Goal: Information Seeking & Learning: Check status

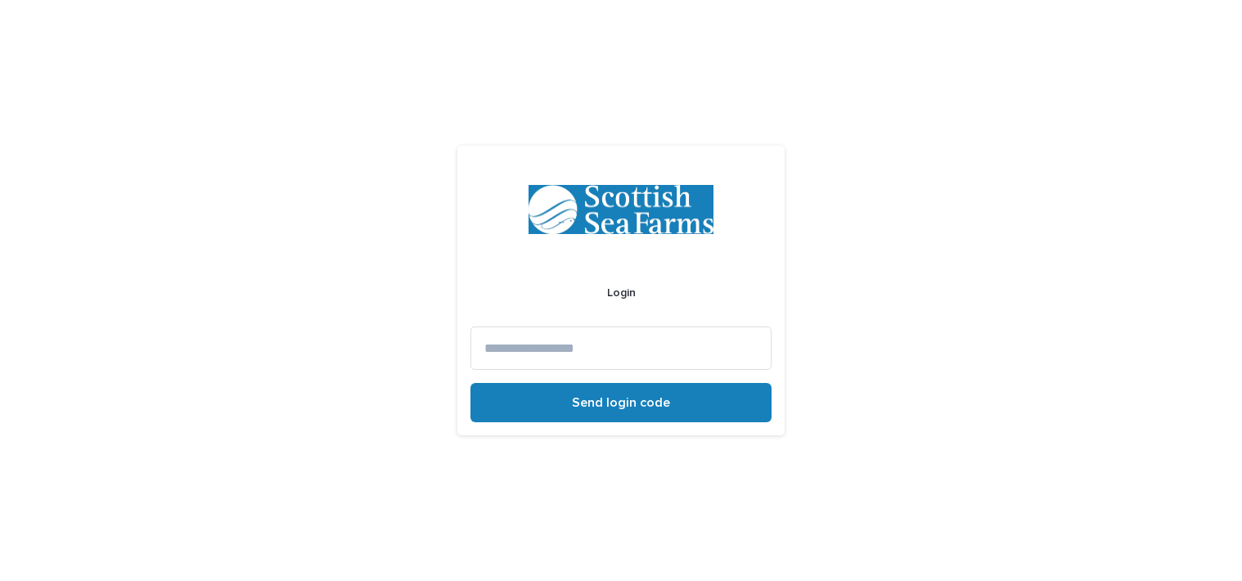
click at [605, 345] on input at bounding box center [621, 348] width 301 height 43
type input "**********"
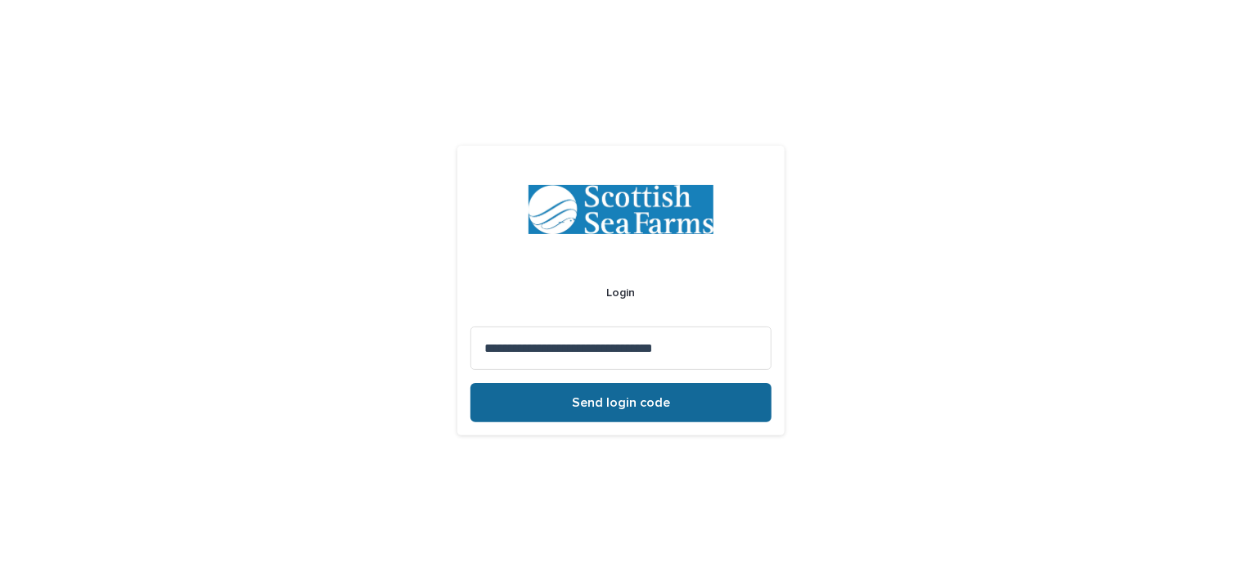
click at [610, 403] on span "Send login code" at bounding box center [621, 402] width 98 height 13
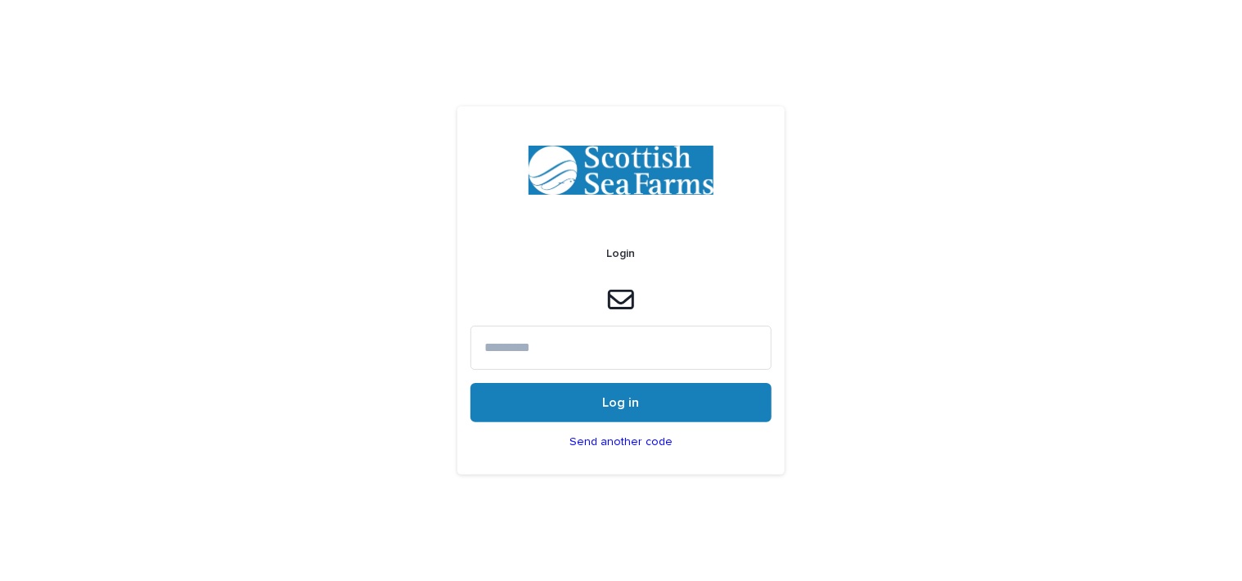
click at [681, 344] on input at bounding box center [621, 347] width 301 height 43
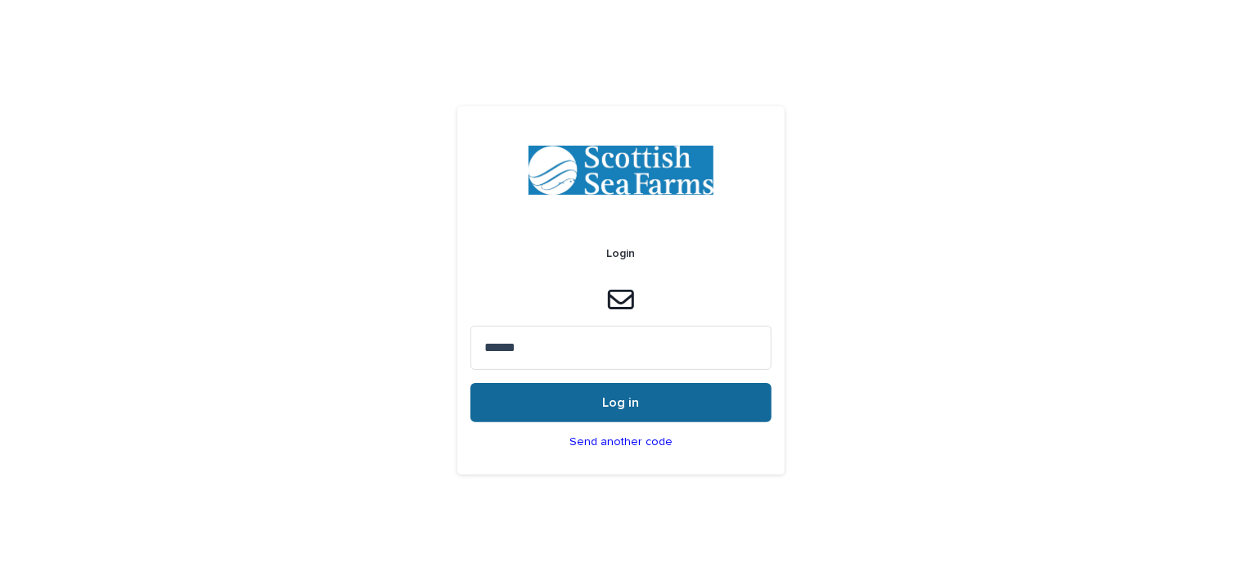
type input "******"
click at [646, 400] on button "Log in" at bounding box center [621, 402] width 301 height 39
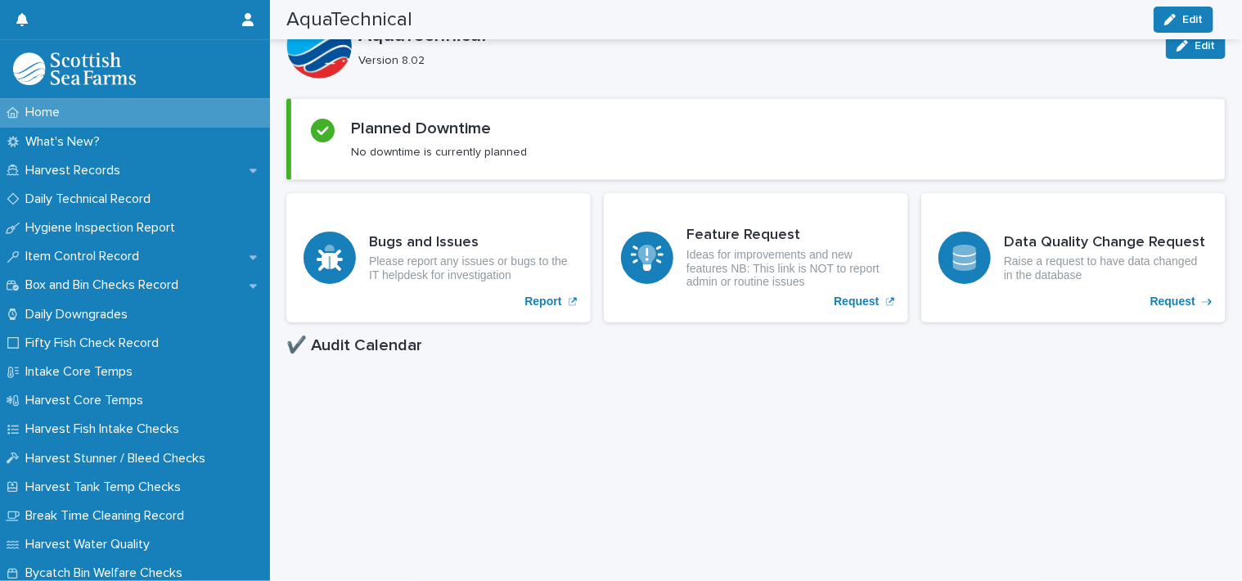
scroll to position [164, 0]
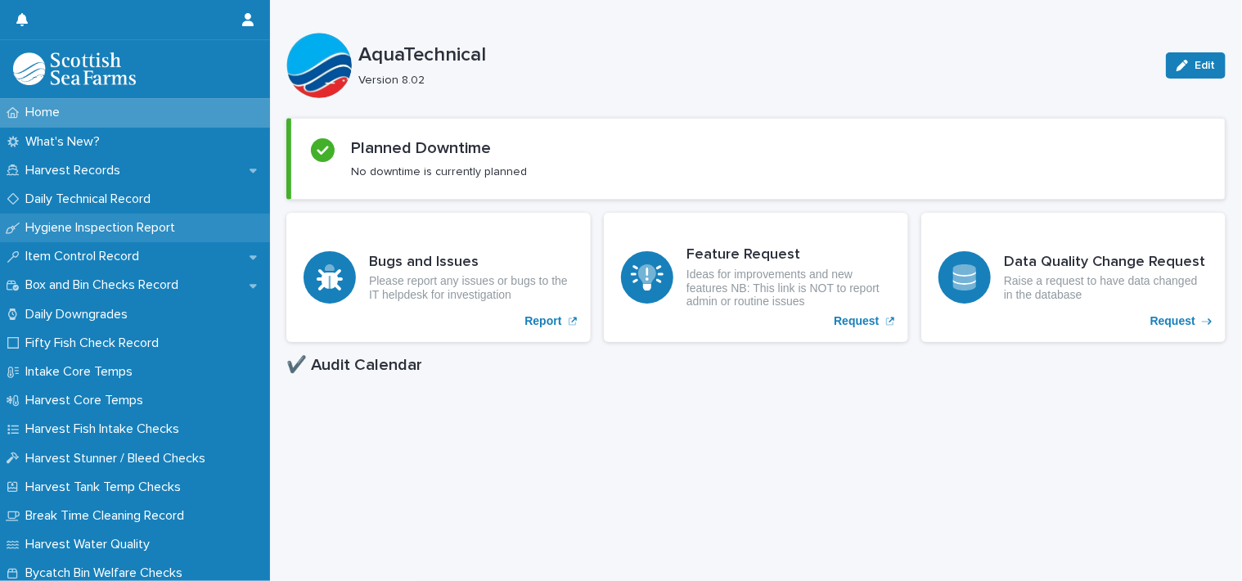
click at [104, 228] on p "Hygiene Inspection Report" at bounding box center [103, 228] width 169 height 16
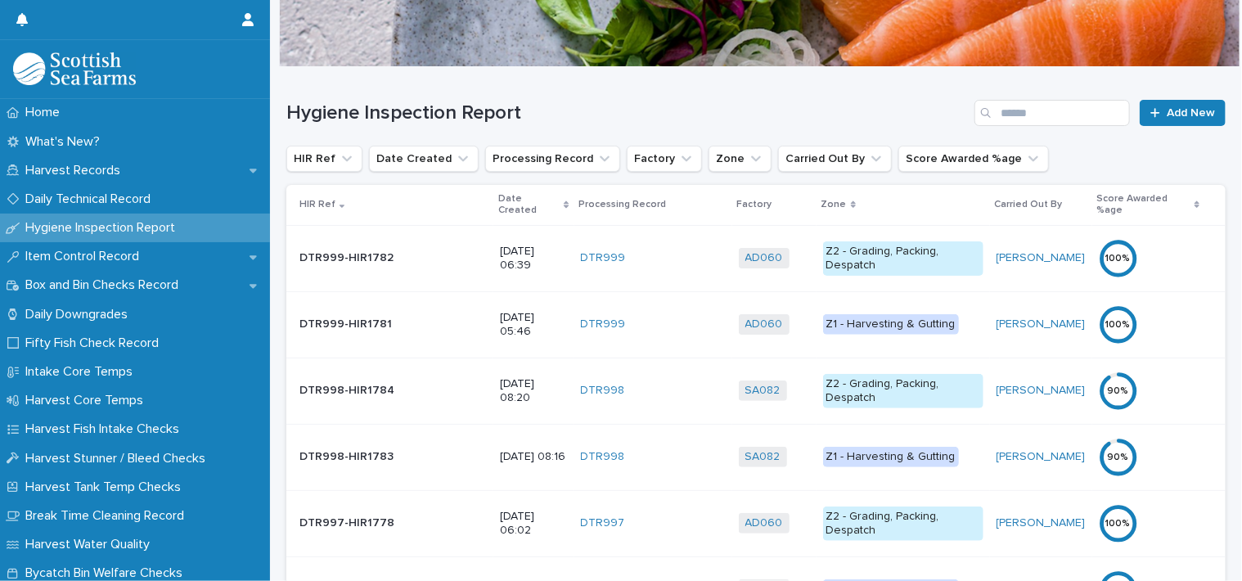
scroll to position [176, 0]
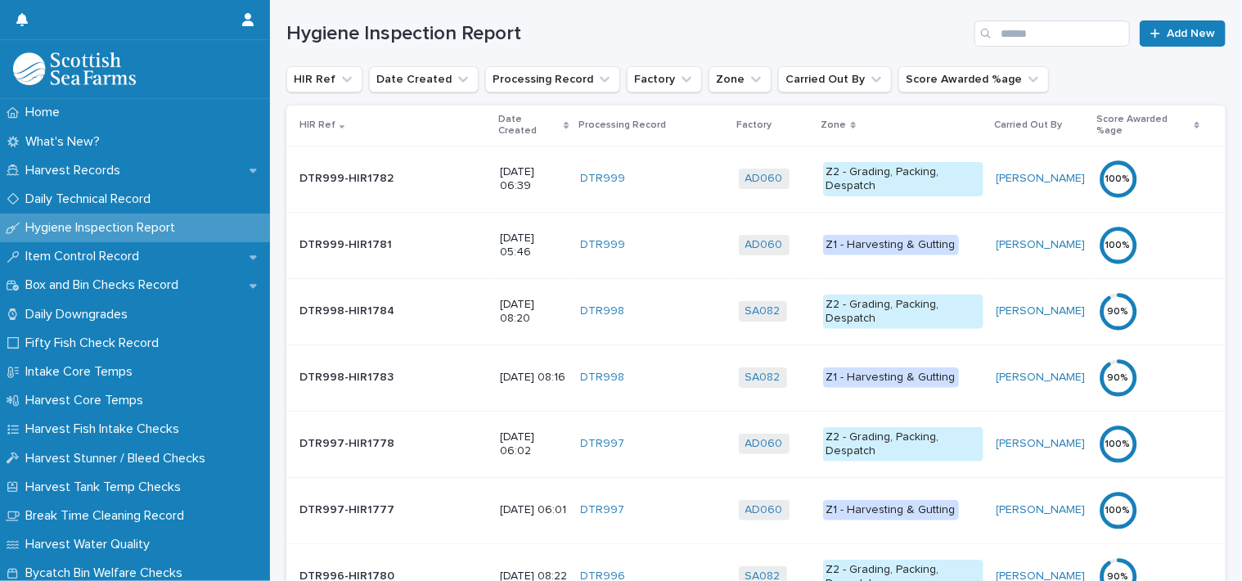
click at [498, 118] on p "Date Created" at bounding box center [528, 125] width 61 height 30
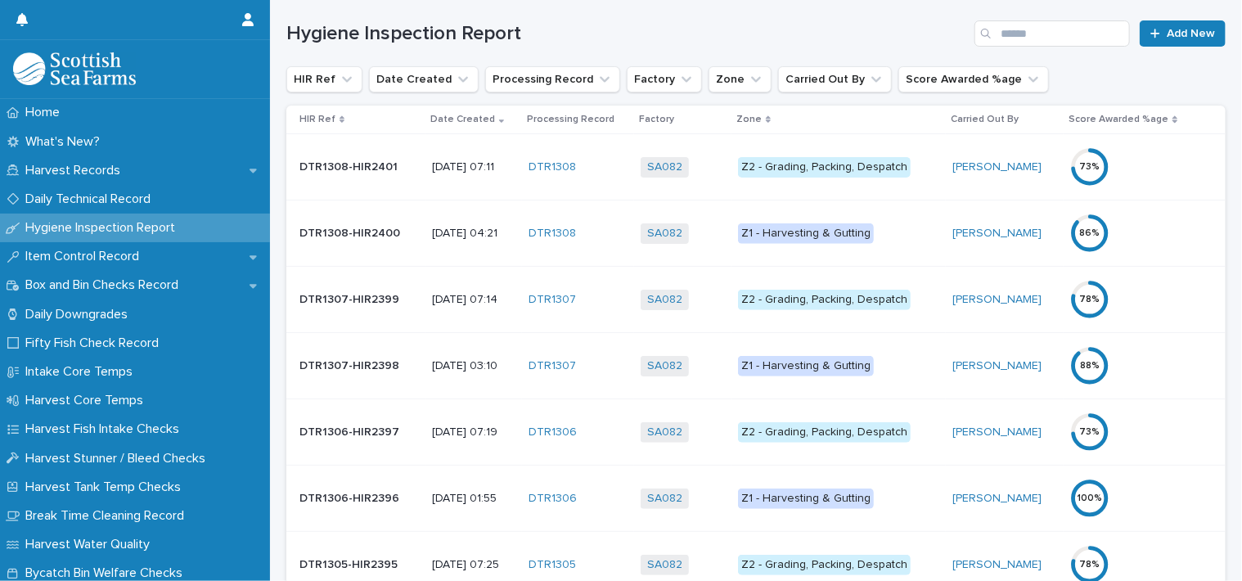
click at [861, 160] on div "Z2 - Grading, Packing, Despatch" at bounding box center [824, 167] width 173 height 20
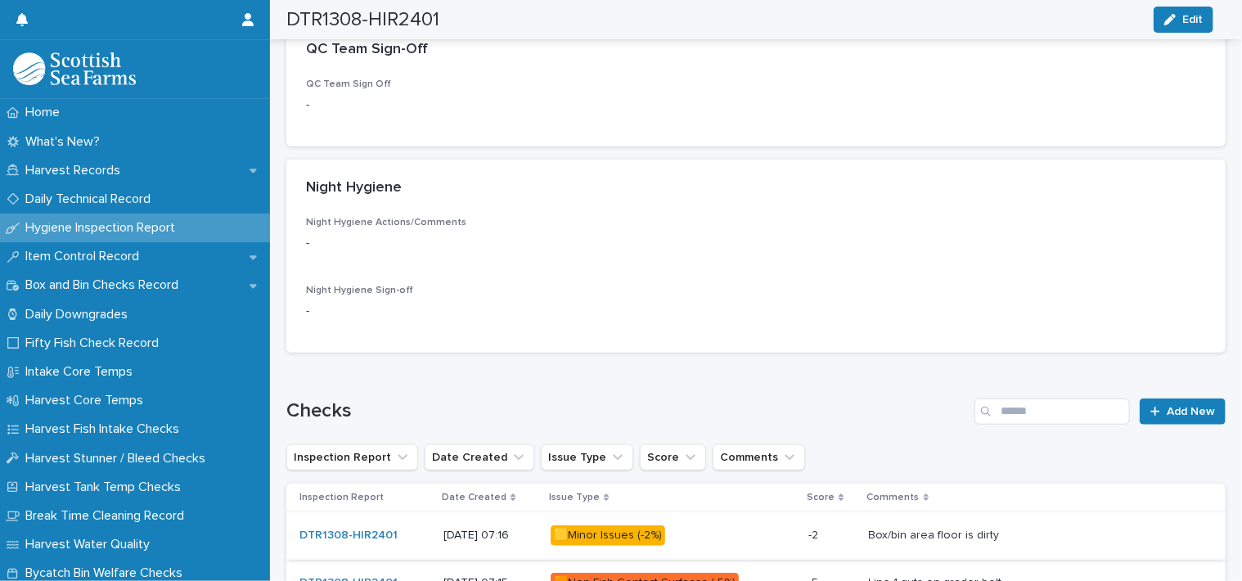
scroll to position [818, 0]
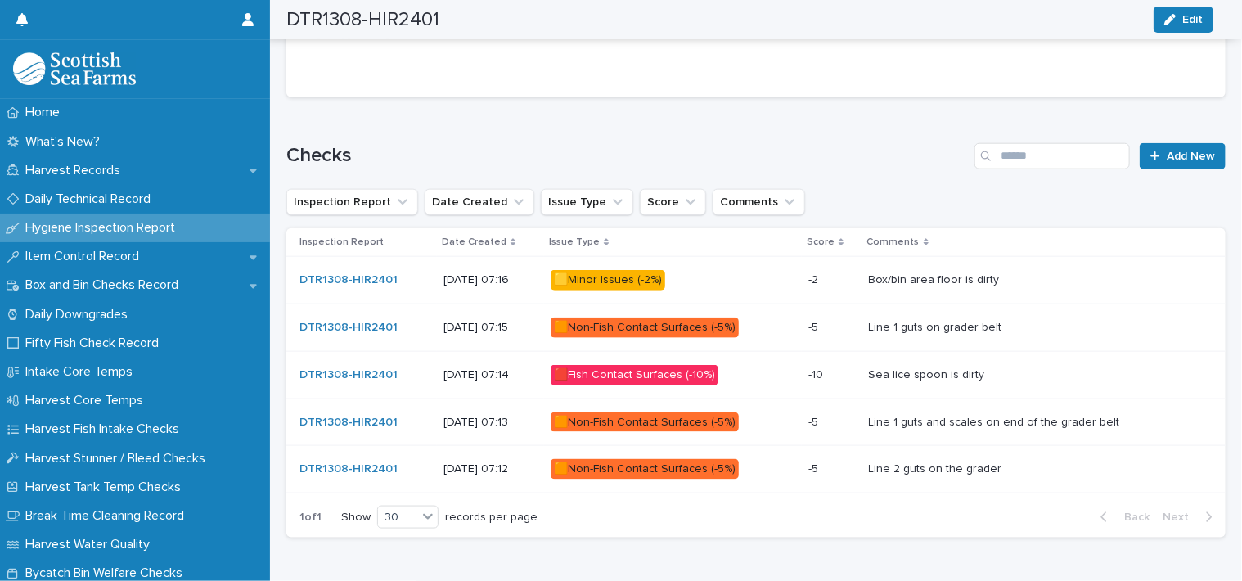
click at [612, 273] on div "🟨Minor Issues (-2%)" at bounding box center [608, 280] width 115 height 20
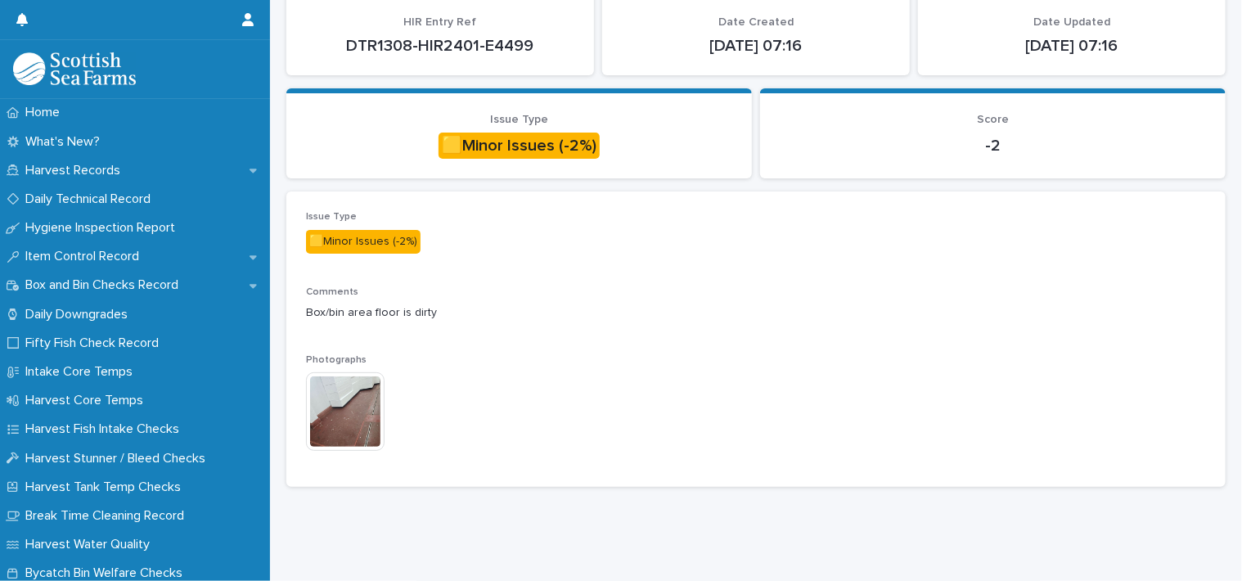
scroll to position [141, 0]
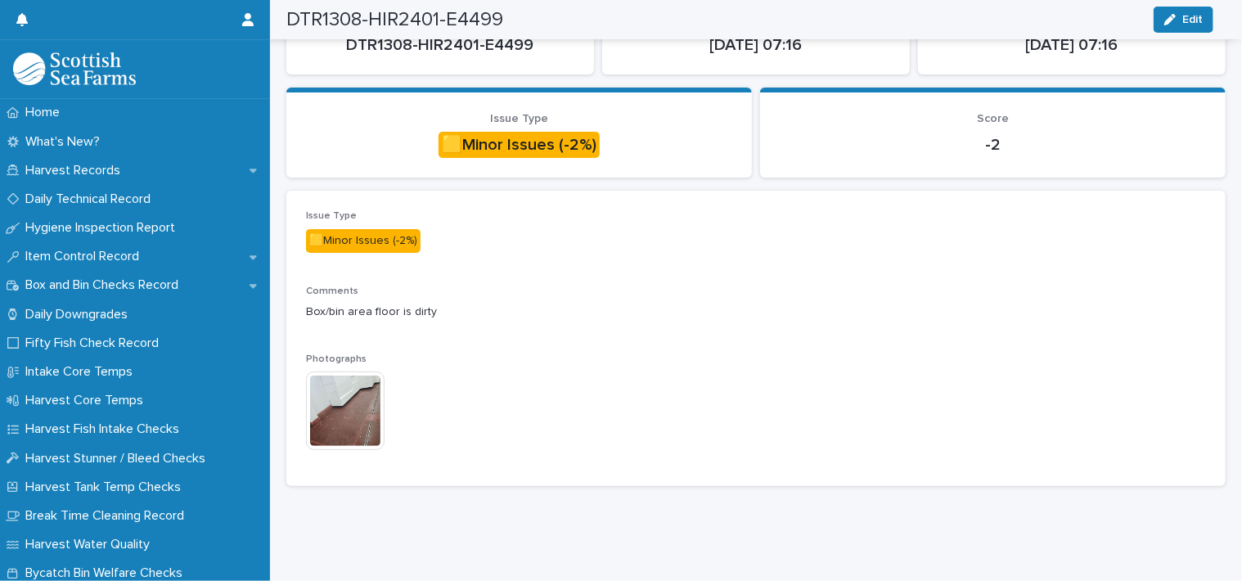
click at [347, 394] on img at bounding box center [345, 411] width 79 height 79
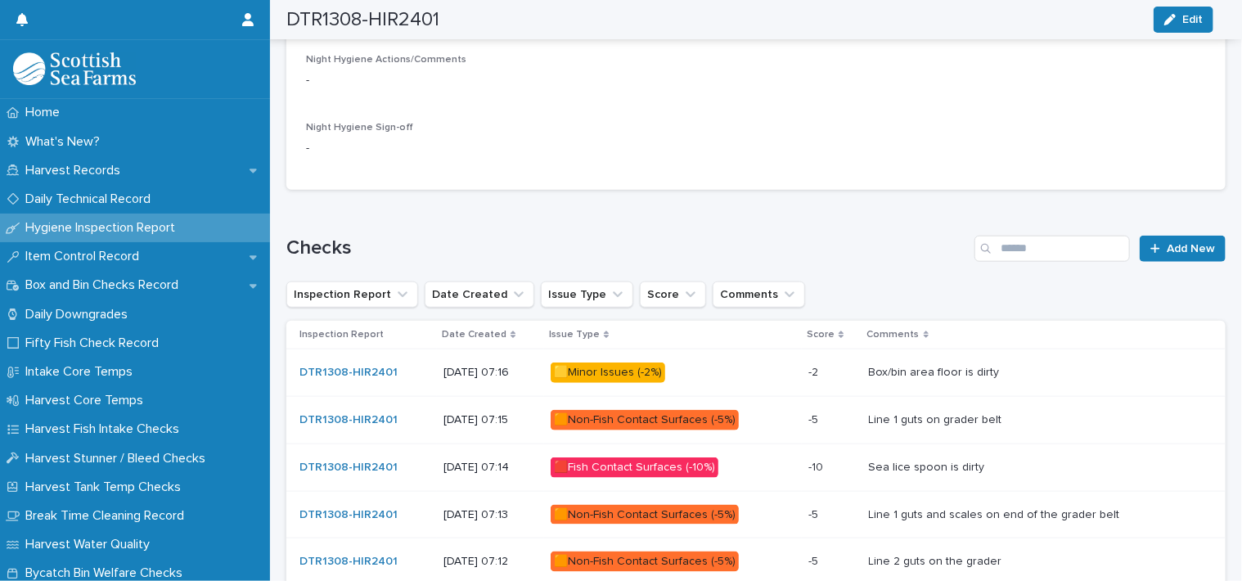
scroll to position [880, 0]
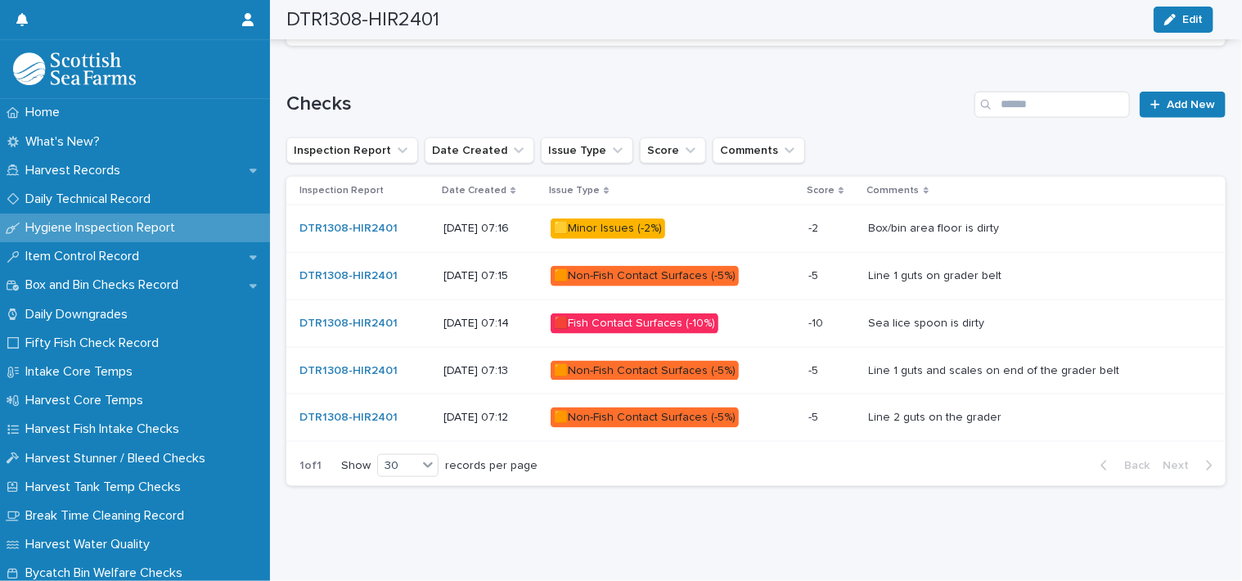
click at [659, 268] on div "🟧Non-Fish Contact Surfaces (-5%)" at bounding box center [645, 276] width 188 height 20
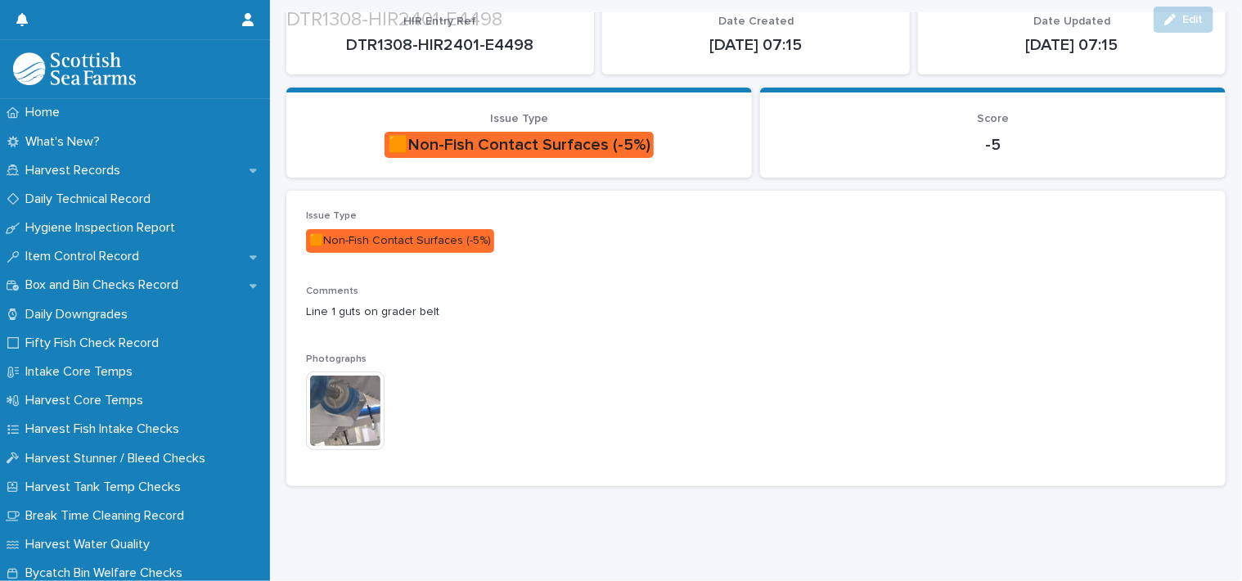
scroll to position [141, 0]
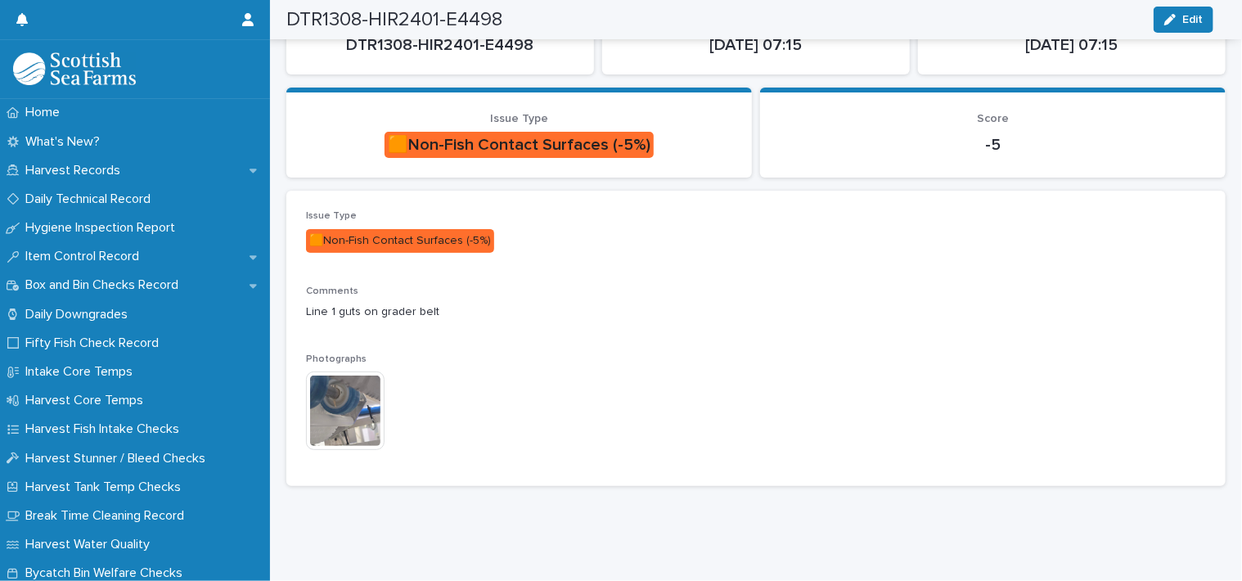
click at [354, 397] on img at bounding box center [345, 411] width 79 height 79
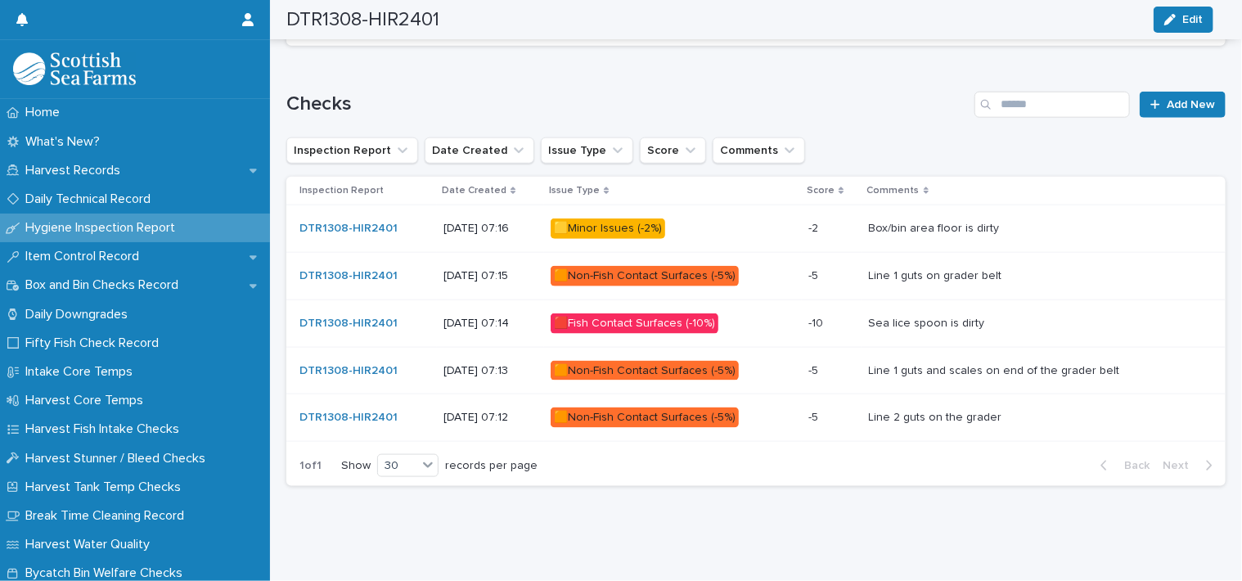
scroll to position [880, 0]
click at [624, 313] on div "🟥Fish Contact Surfaces (-10%)" at bounding box center [635, 323] width 168 height 20
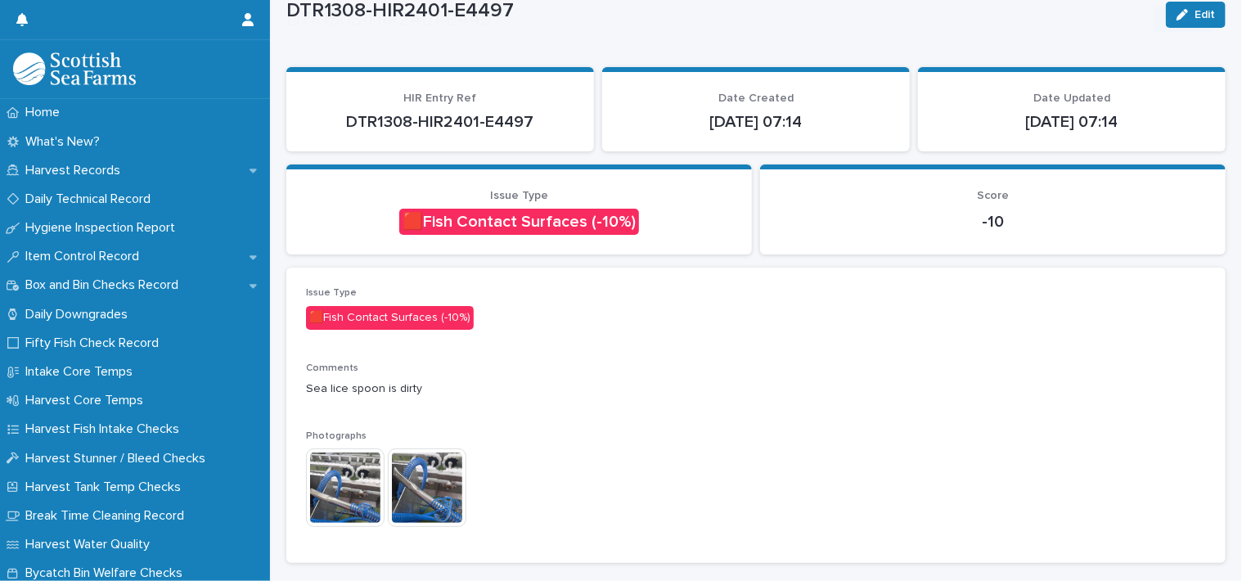
scroll to position [141, 0]
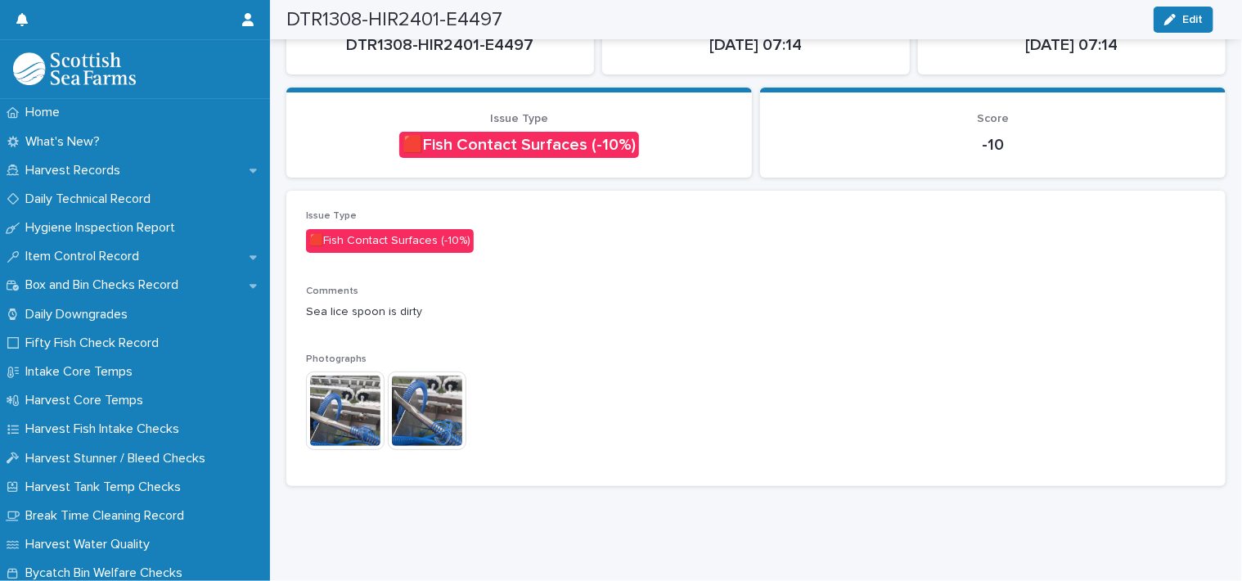
click at [412, 399] on img at bounding box center [427, 411] width 79 height 79
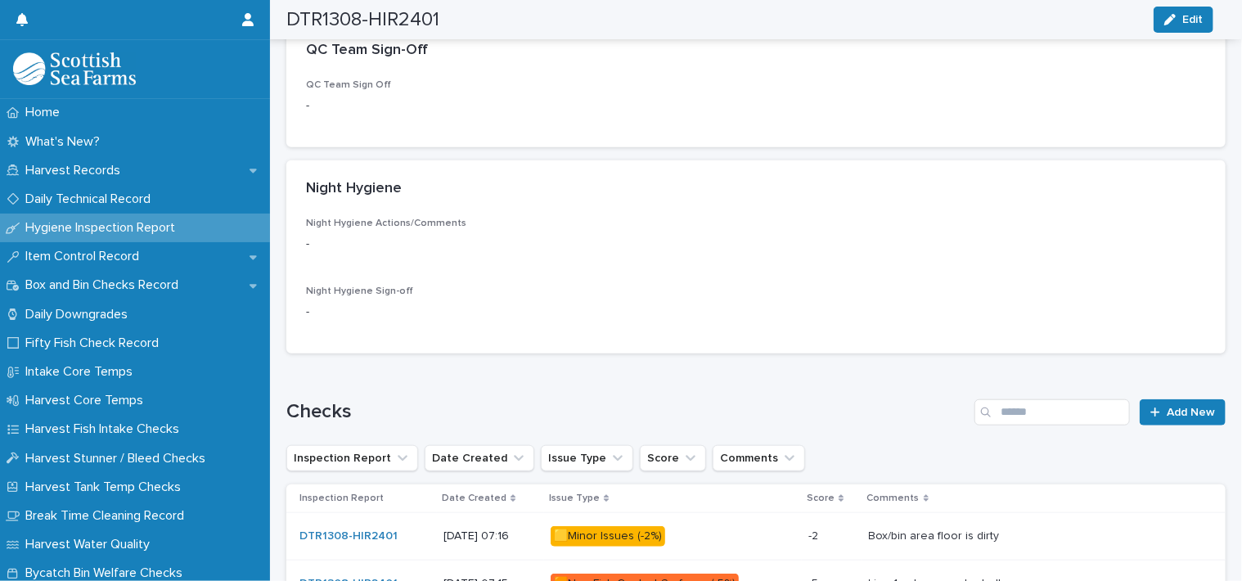
scroll to position [808, 0]
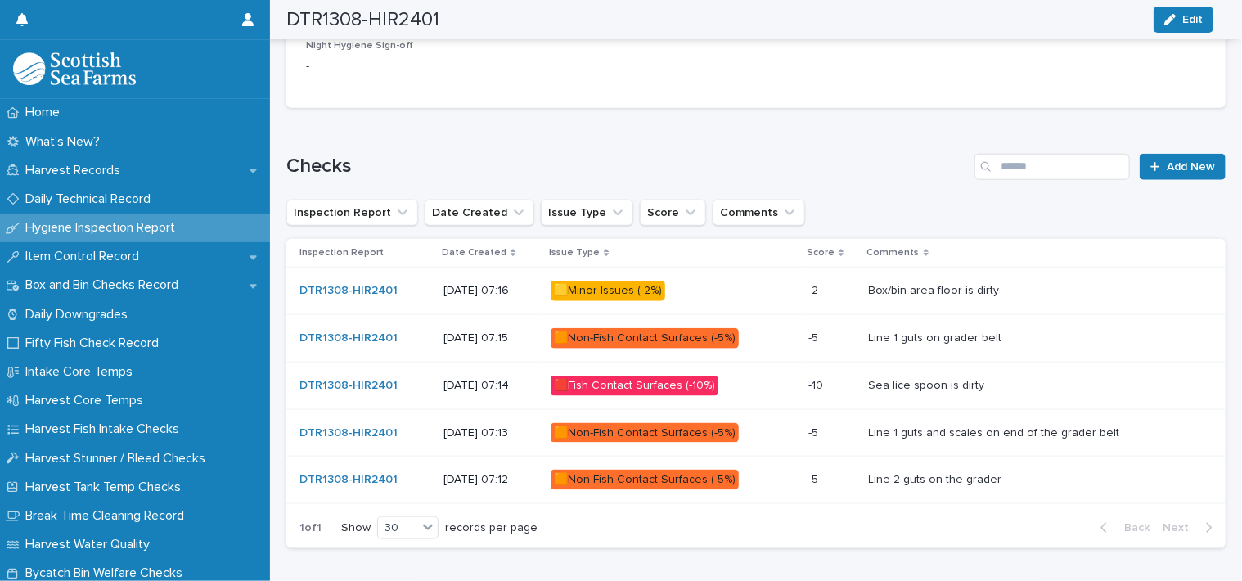
click at [648, 424] on div "🟧Non-Fish Contact Surfaces (-5%)" at bounding box center [645, 433] width 188 height 20
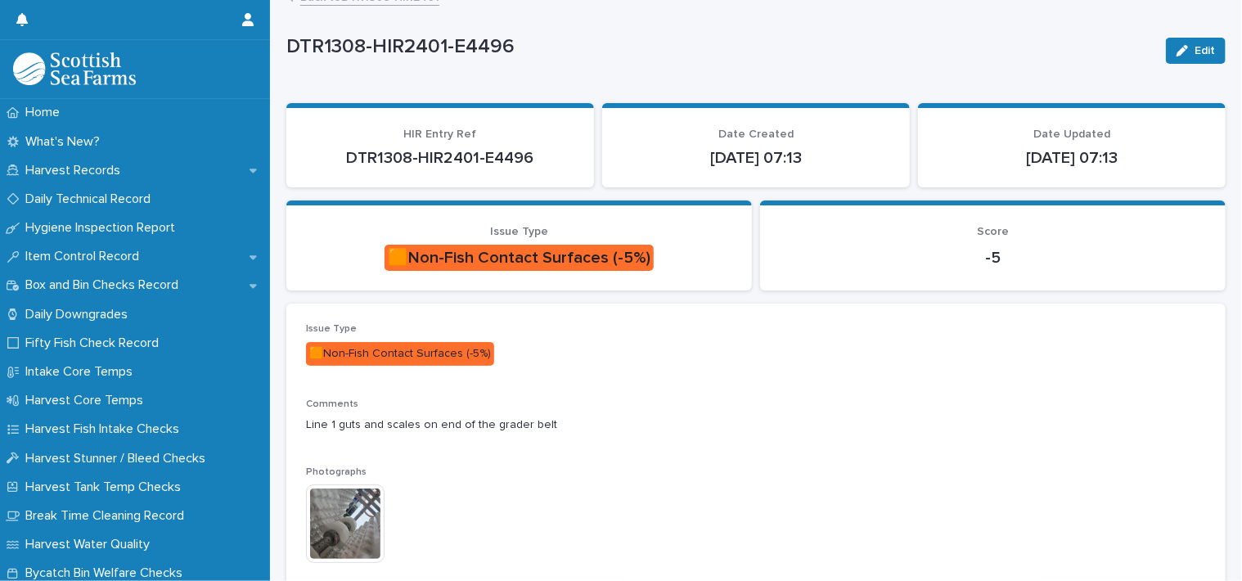
scroll to position [82, 0]
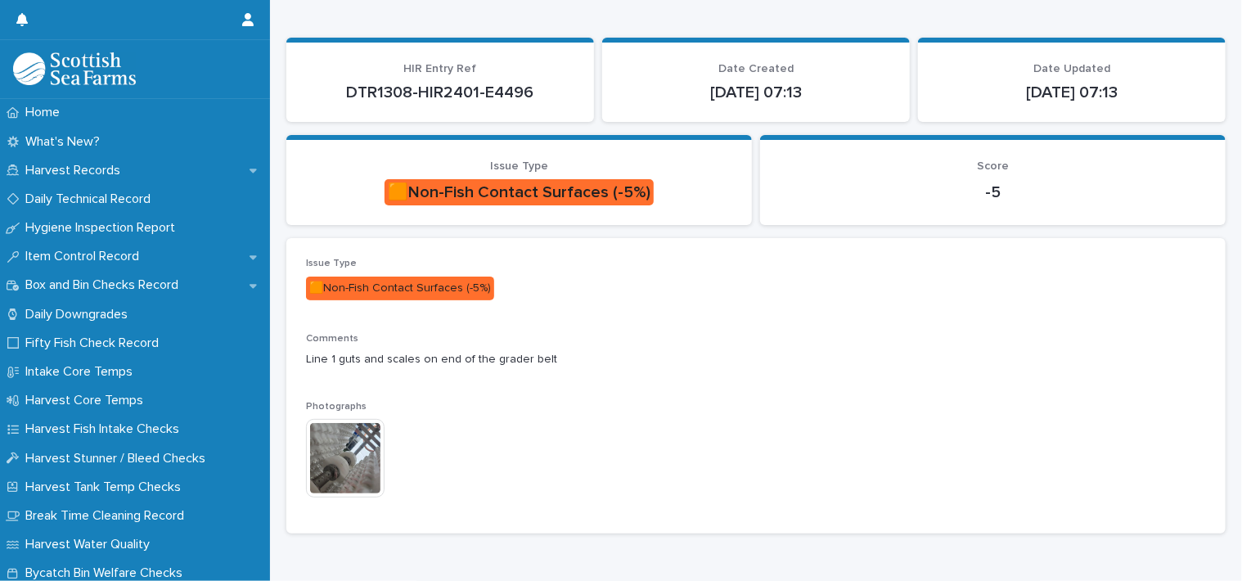
click at [359, 458] on img at bounding box center [345, 458] width 79 height 79
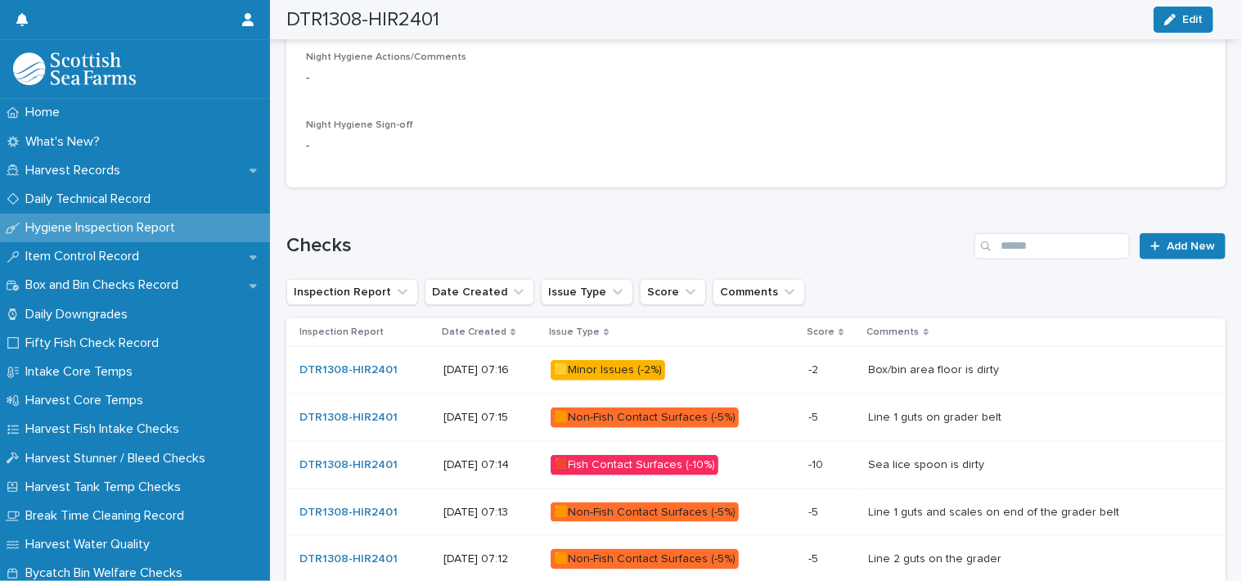
scroll to position [831, 0]
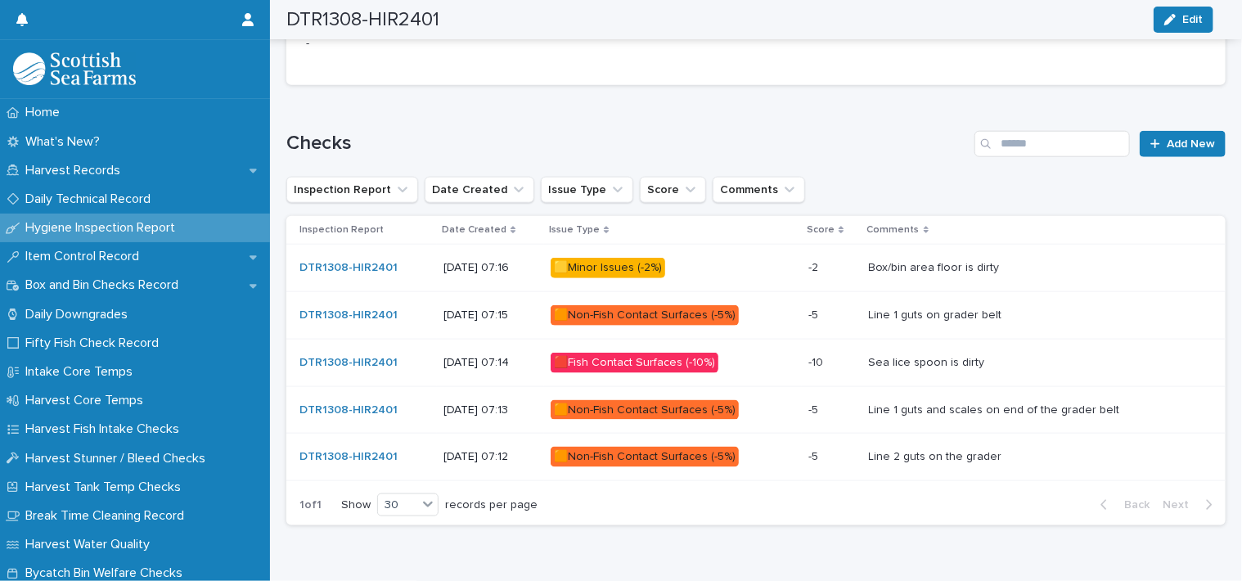
click at [684, 457] on div "🟧Non-Fish Contact Surfaces (-5%)" at bounding box center [645, 457] width 188 height 20
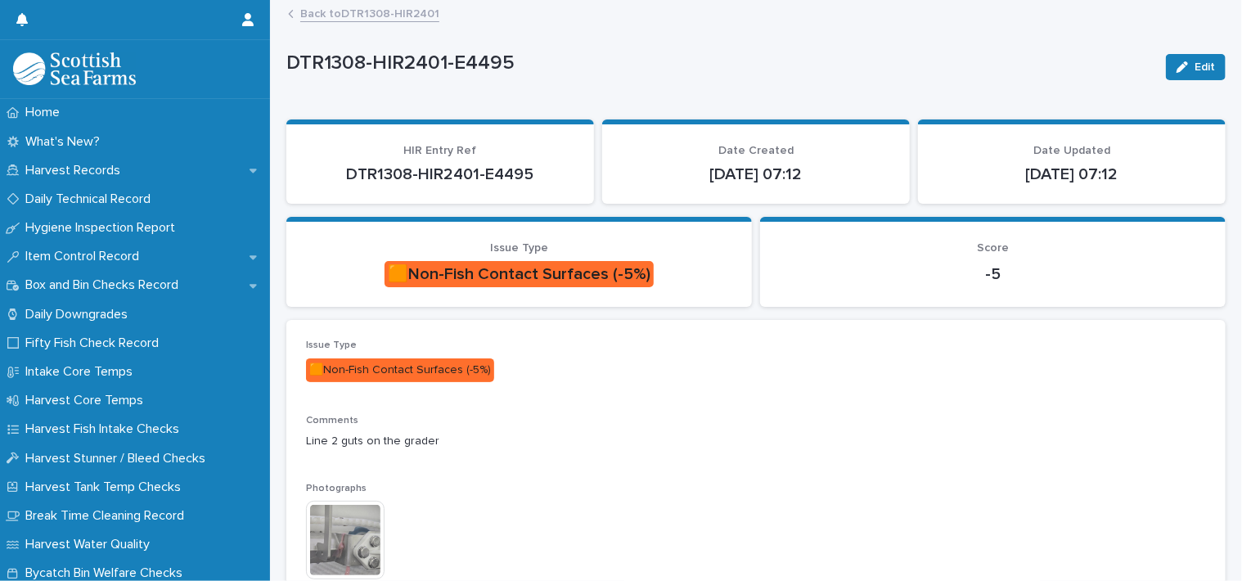
click at [363, 525] on img at bounding box center [345, 540] width 79 height 79
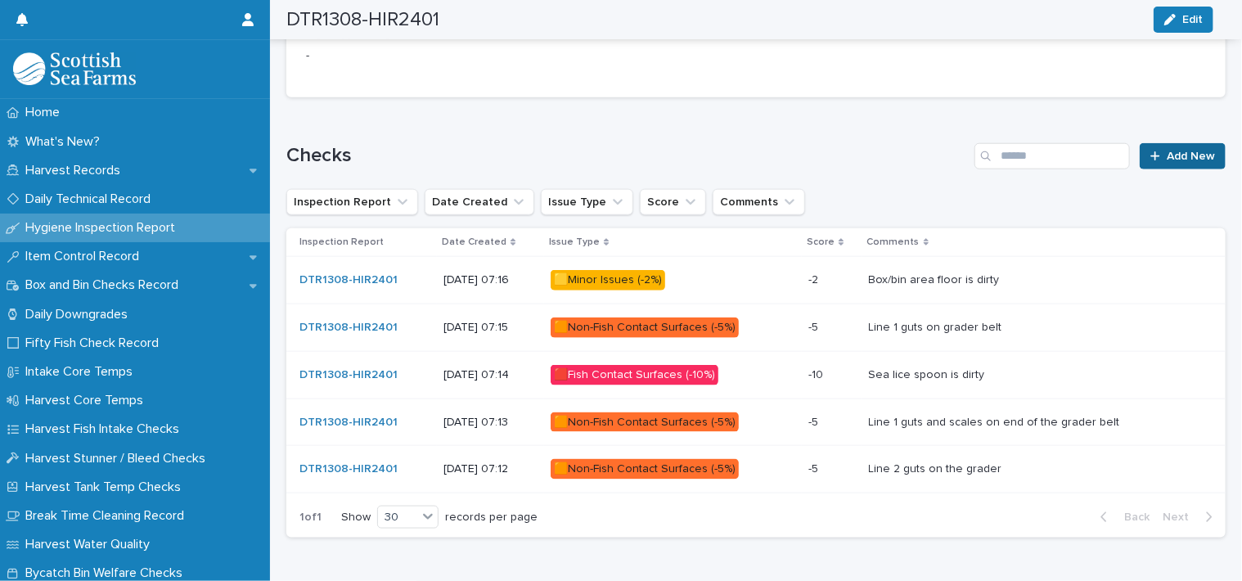
scroll to position [880, 0]
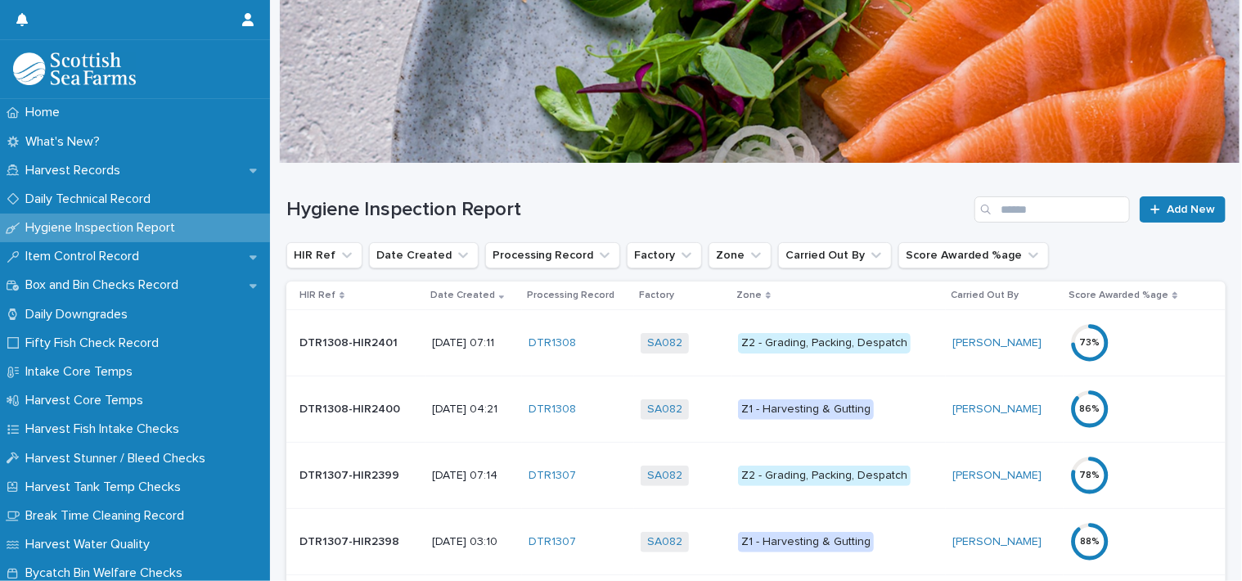
click at [794, 408] on div "Z1 - Harvesting & Gutting" at bounding box center [806, 409] width 136 height 20
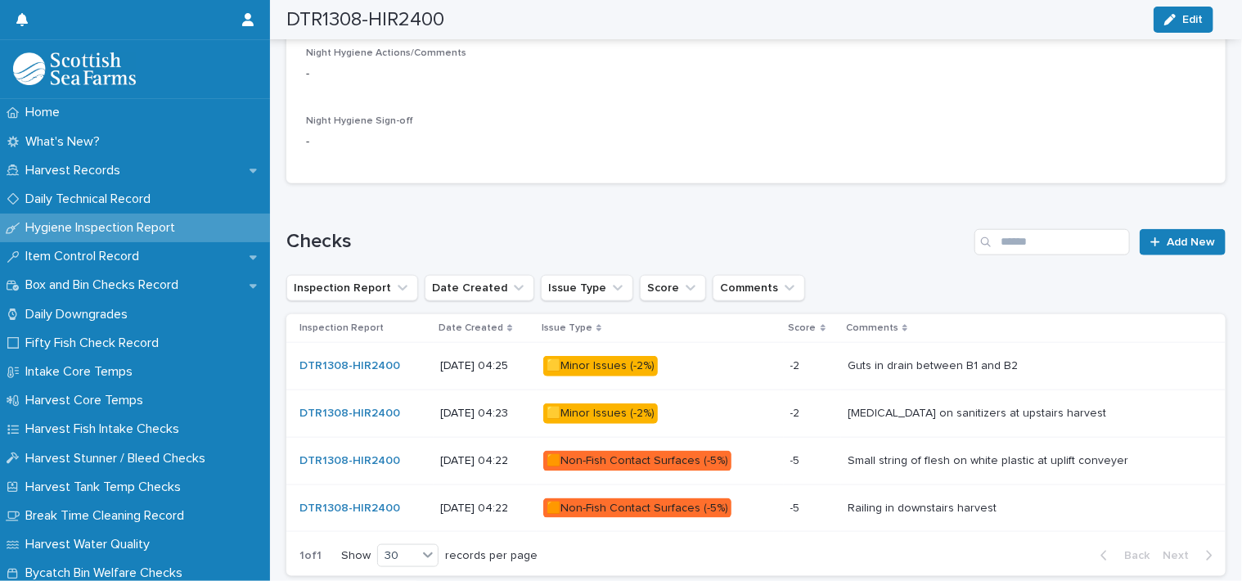
scroll to position [733, 0]
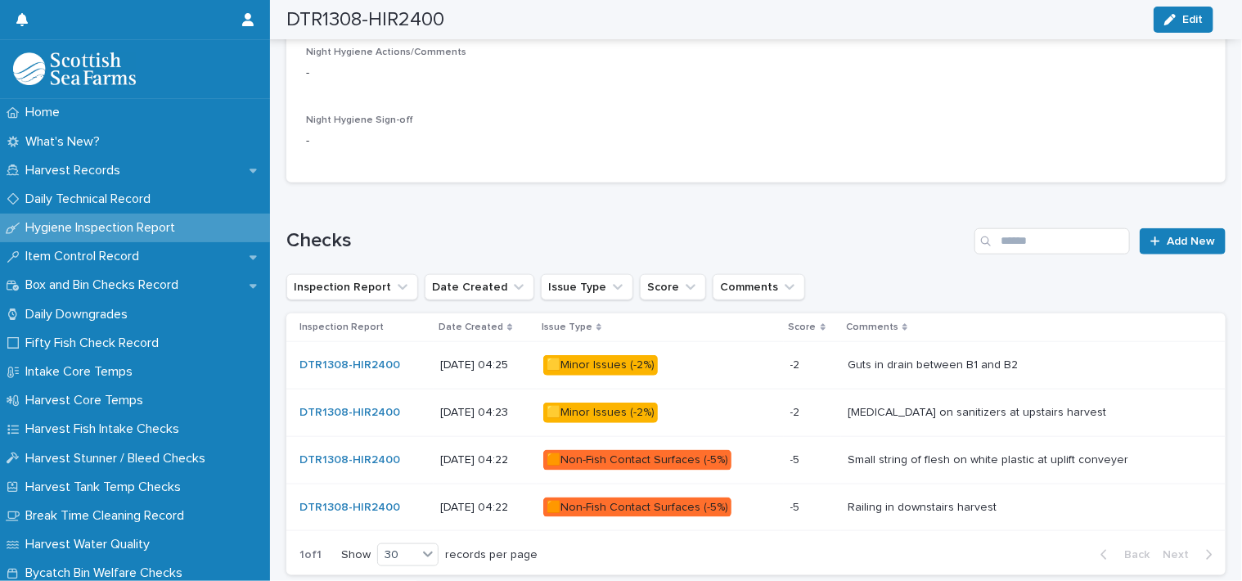
click at [635, 358] on div "🟨Minor Issues (-2%)" at bounding box center [600, 365] width 115 height 20
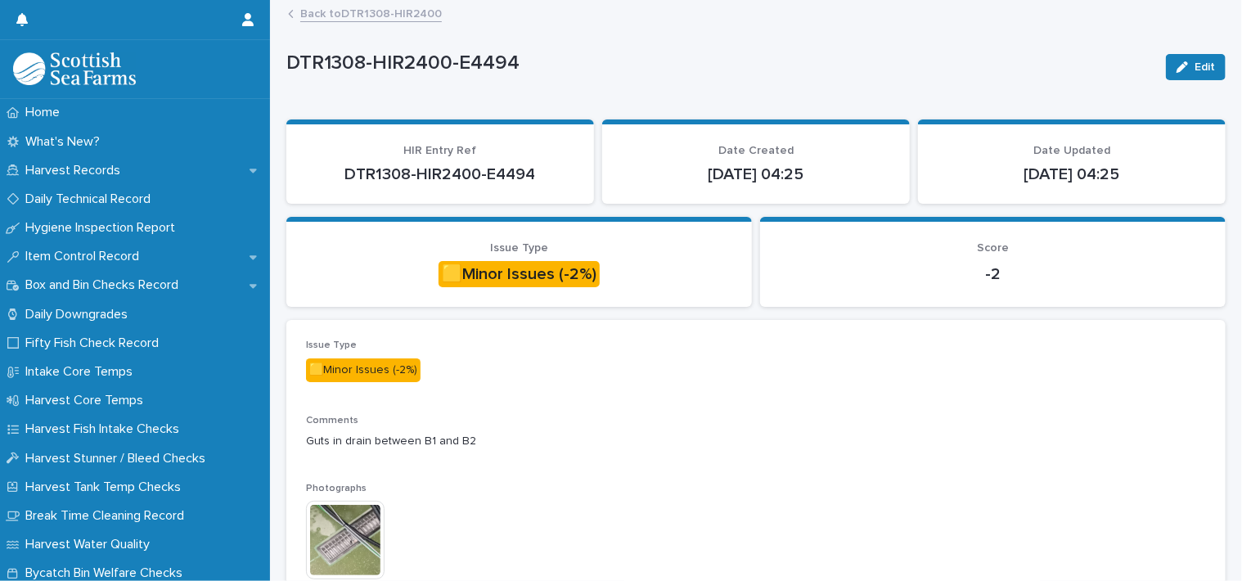
scroll to position [141, 0]
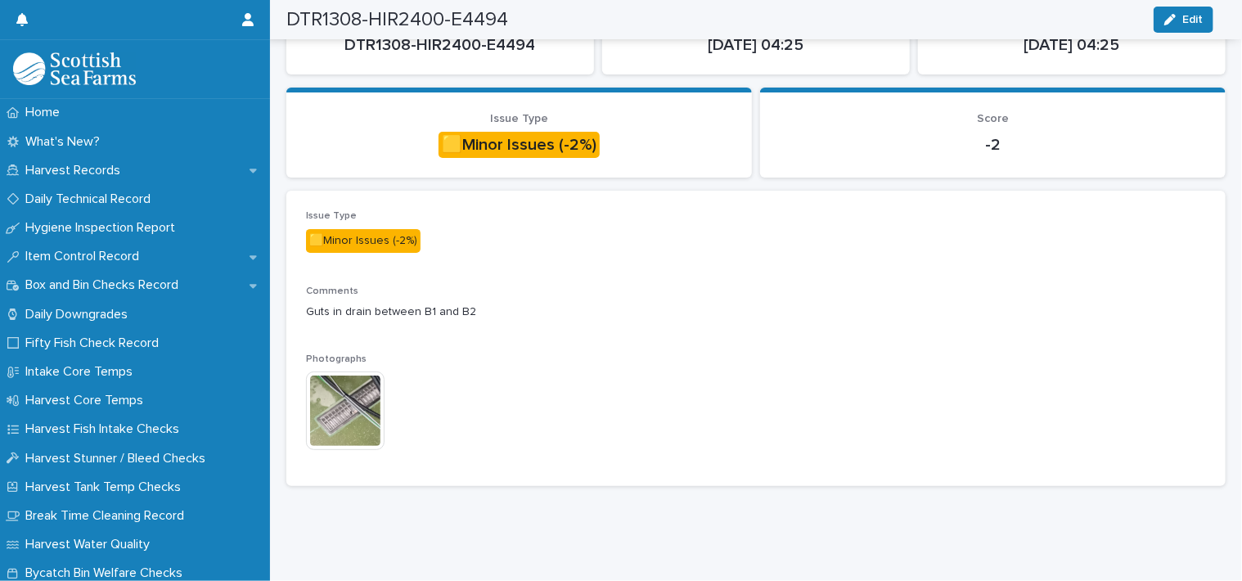
click at [334, 399] on img at bounding box center [345, 411] width 79 height 79
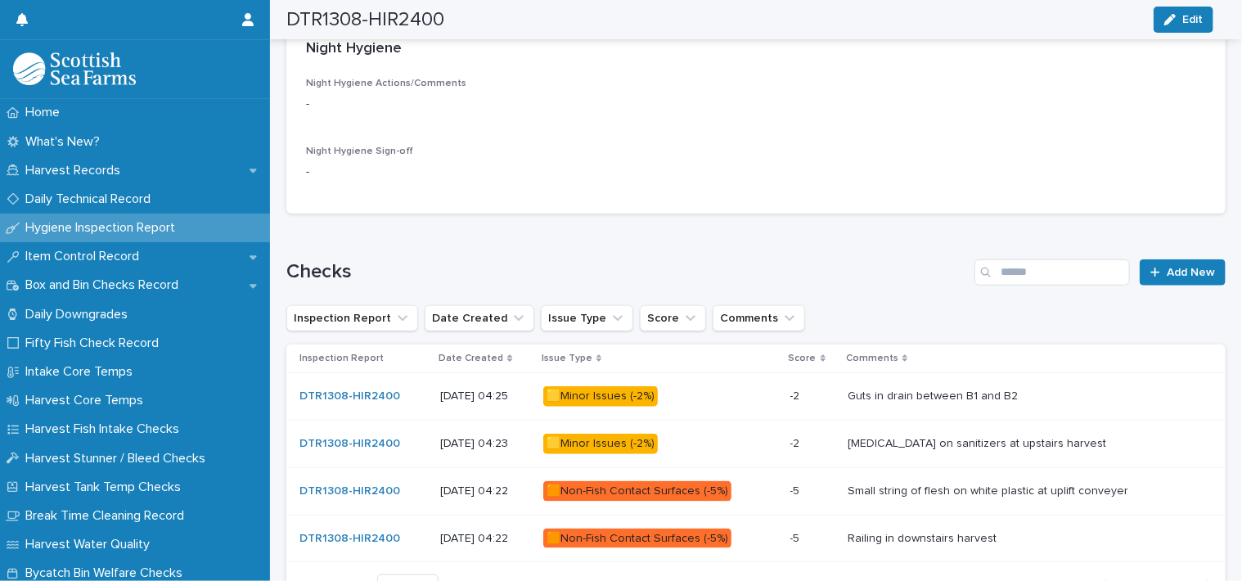
scroll to position [784, 0]
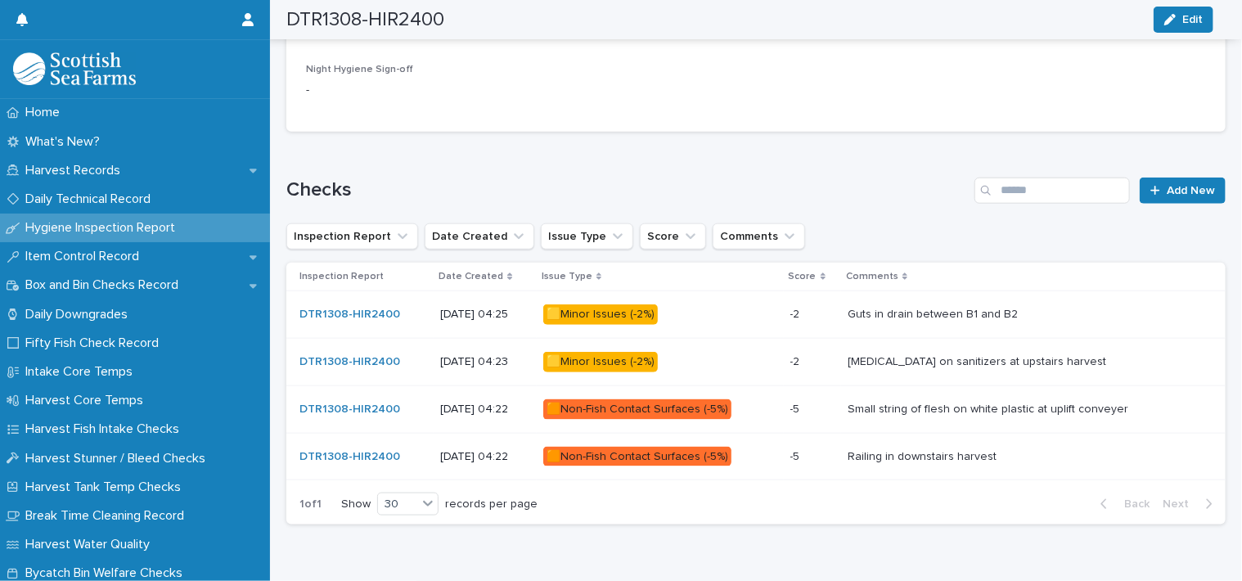
click at [655, 406] on div "🟧Non-Fish Contact Surfaces (-5%)" at bounding box center [637, 409] width 188 height 20
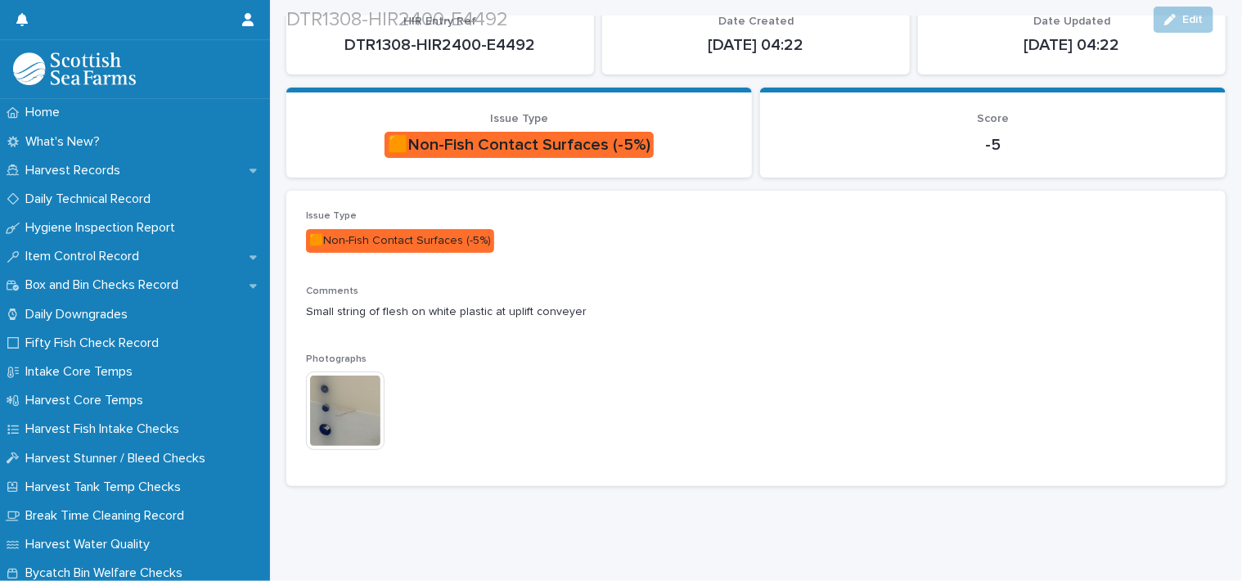
scroll to position [141, 0]
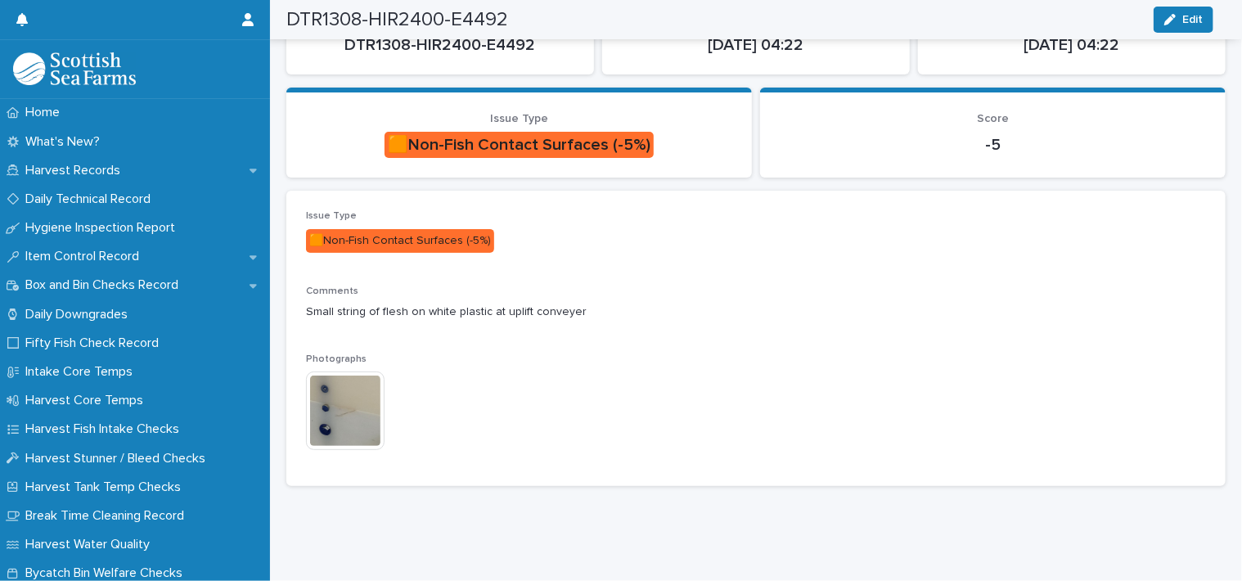
click at [350, 387] on img at bounding box center [345, 411] width 79 height 79
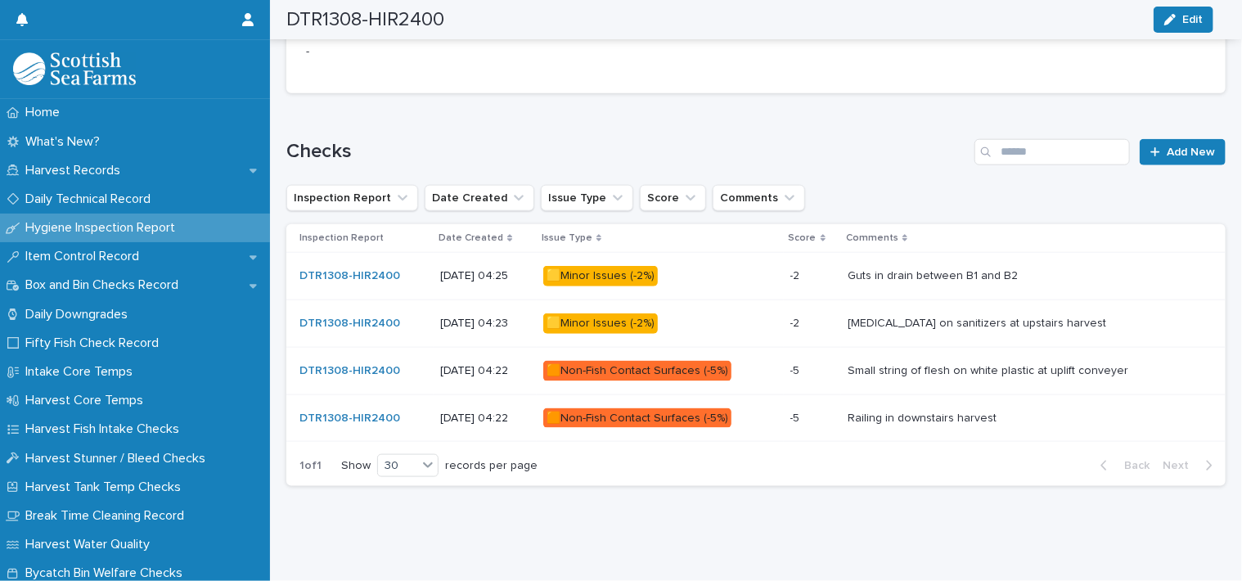
scroll to position [832, 0]
click at [617, 408] on div "🟧Non-Fish Contact Surfaces (-5%)" at bounding box center [637, 418] width 188 height 20
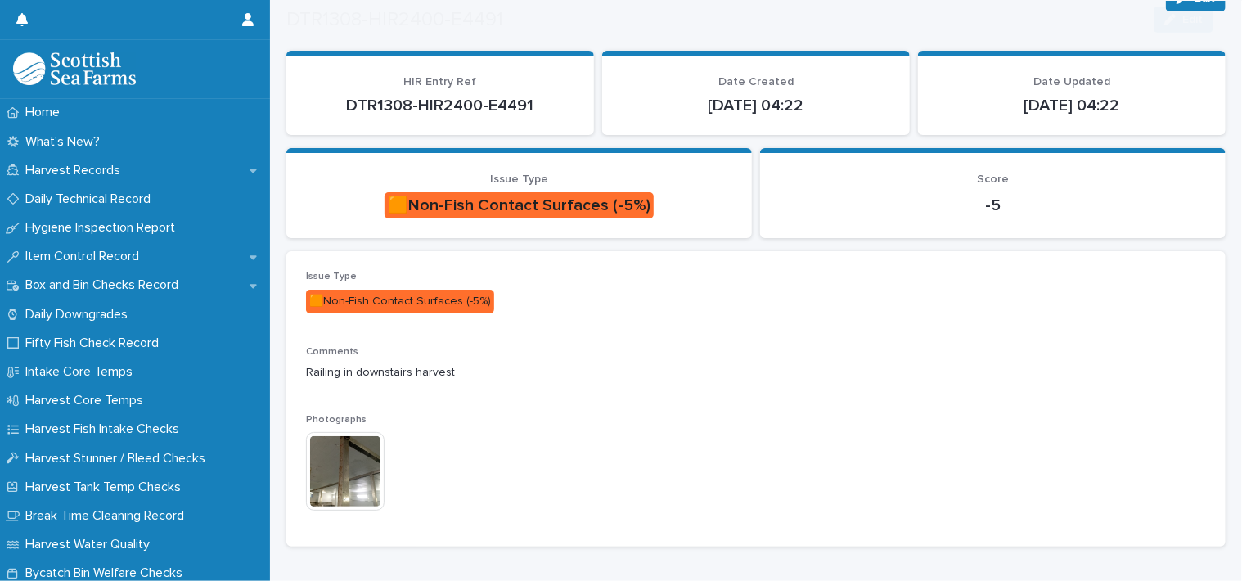
scroll to position [141, 0]
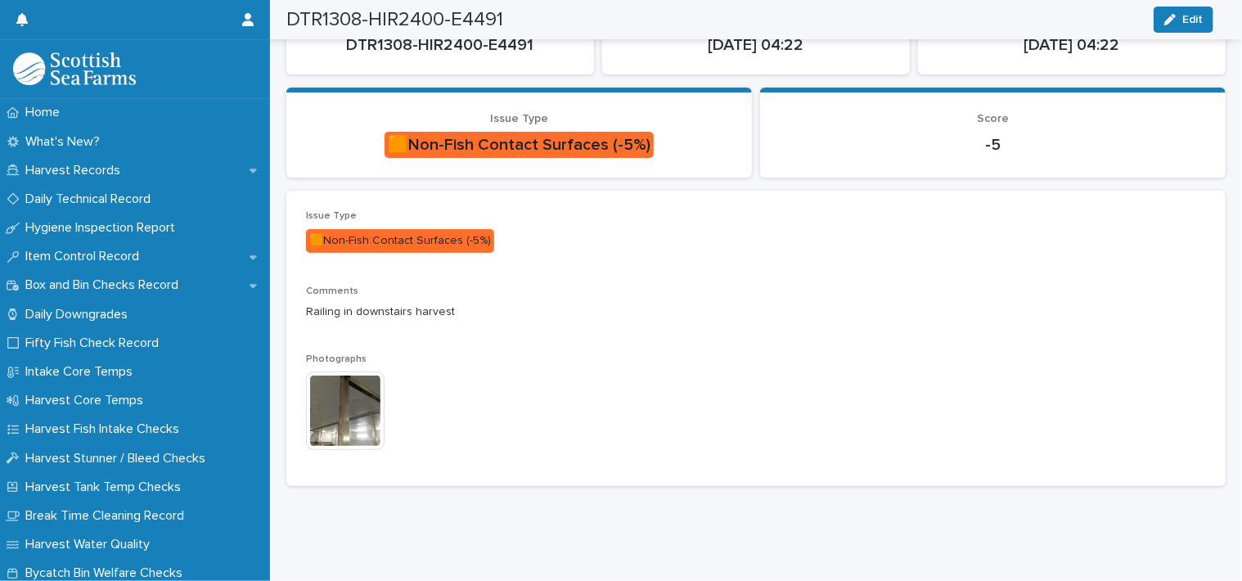
click at [340, 386] on img at bounding box center [345, 411] width 79 height 79
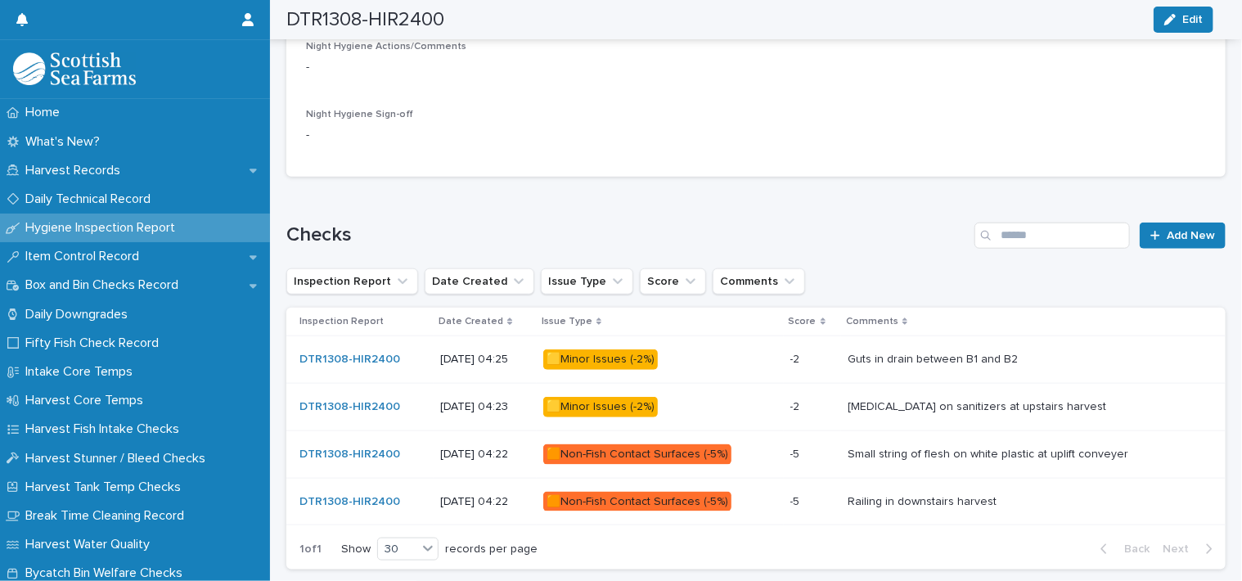
scroll to position [784, 0]
